Goal: Information Seeking & Learning: Check status

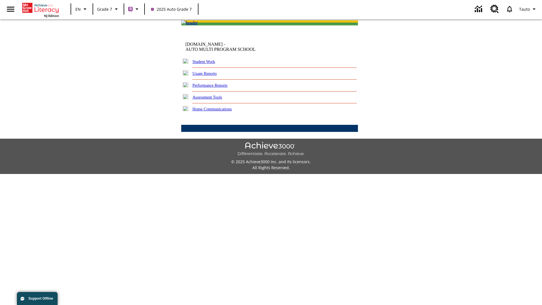
click at [216, 88] on link "Performance Reports" at bounding box center [210, 85] width 35 height 5
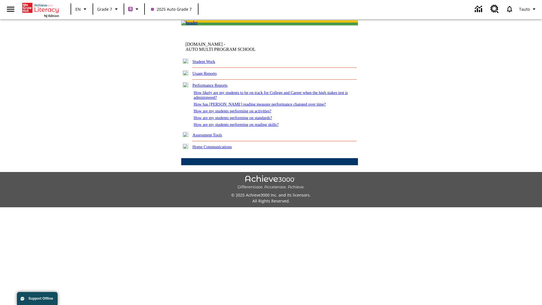
click at [238, 113] on link "How are my students performing on activities?" at bounding box center [233, 111] width 78 height 5
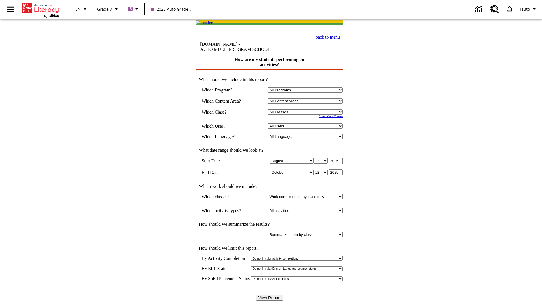
click at [270, 294] on input "View Report" at bounding box center [269, 297] width 27 height 6
select select "21437138"
select select "4"
click at [270, 294] on input "View Report" at bounding box center [269, 297] width 27 height 6
